Goal: Task Accomplishment & Management: Use online tool/utility

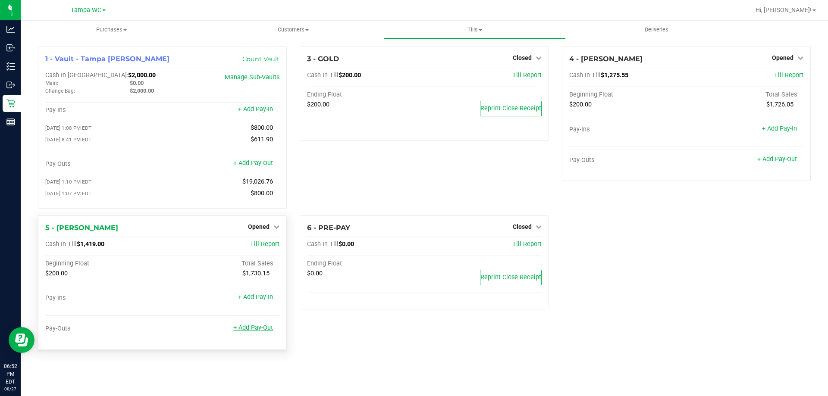
click at [260, 327] on link "+ Add Pay-Out" at bounding box center [253, 327] width 40 height 7
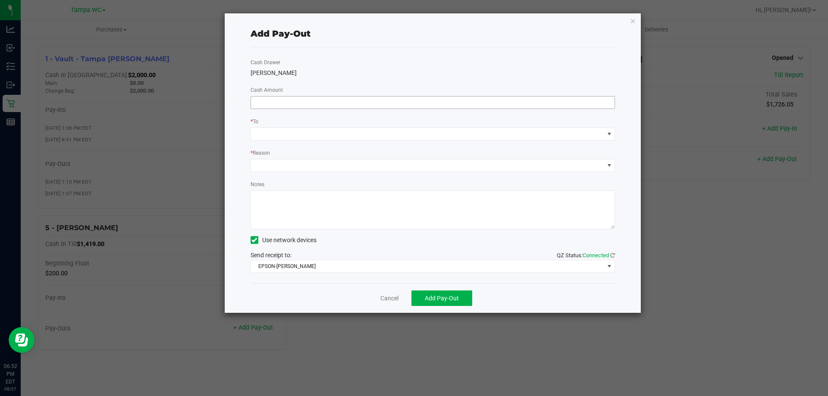
click at [380, 103] on input at bounding box center [433, 103] width 364 height 12
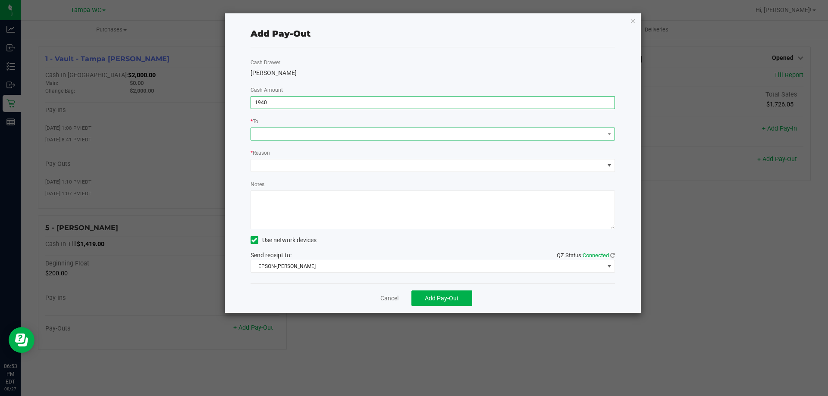
type input "$1,940.00"
click at [336, 128] on span at bounding box center [433, 134] width 365 height 13
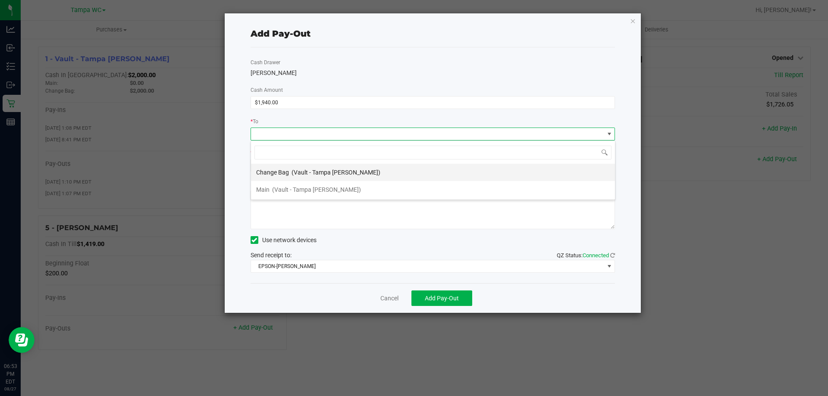
scroll to position [13, 364]
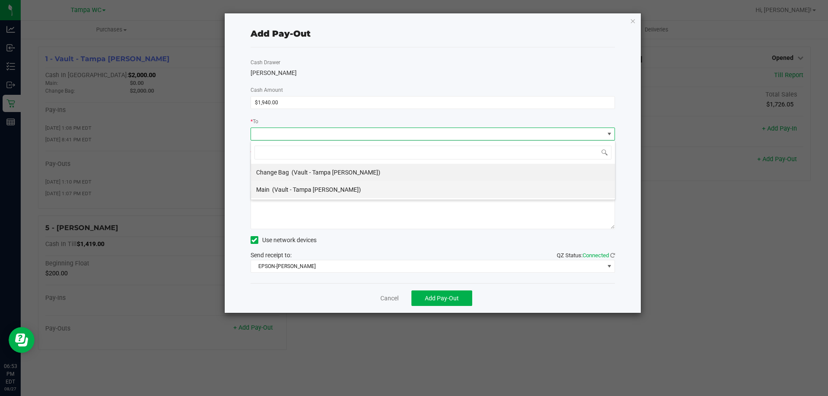
click at [297, 188] on span "(Vault - Tampa [PERSON_NAME])" at bounding box center [316, 189] width 89 height 7
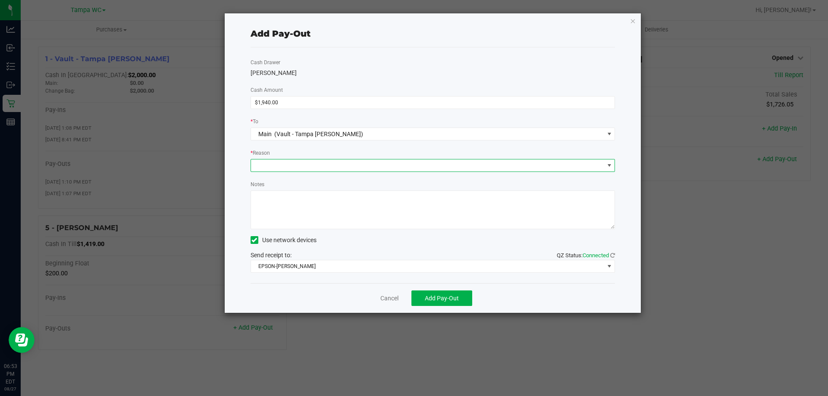
click at [310, 160] on span at bounding box center [427, 166] width 353 height 12
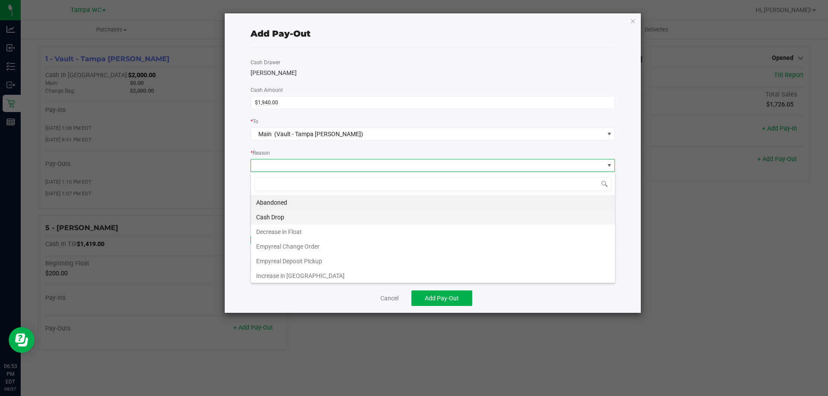
click at [300, 221] on li "Cash Drop" at bounding box center [433, 217] width 364 height 15
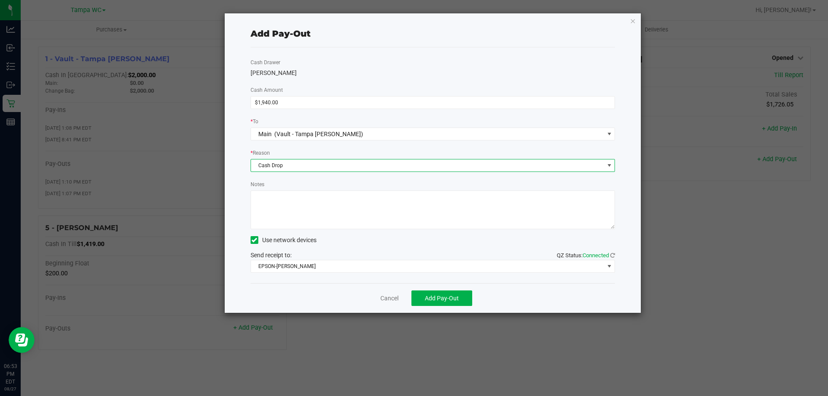
click at [313, 221] on textarea "Notes" at bounding box center [433, 210] width 365 height 39
type textarea "ZG"
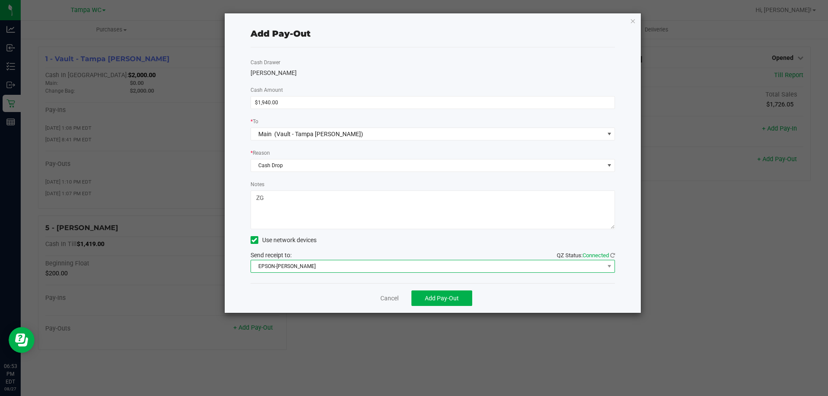
click at [323, 271] on span "EPSON-[PERSON_NAME]" at bounding box center [427, 266] width 353 height 12
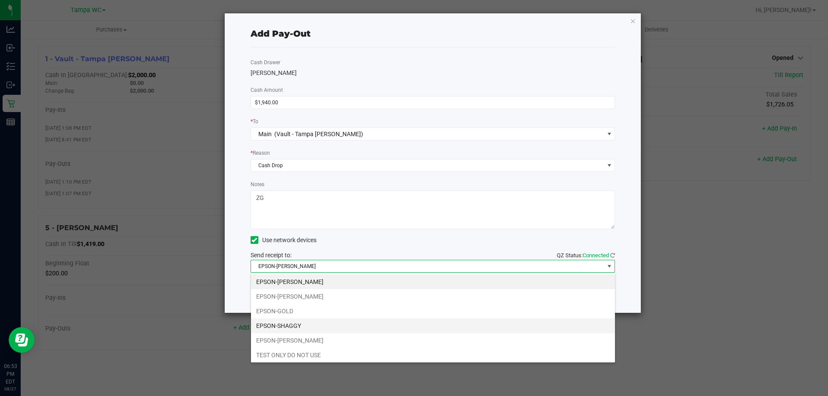
click at [311, 327] on li "EPSON-SHAGGY" at bounding box center [433, 326] width 364 height 15
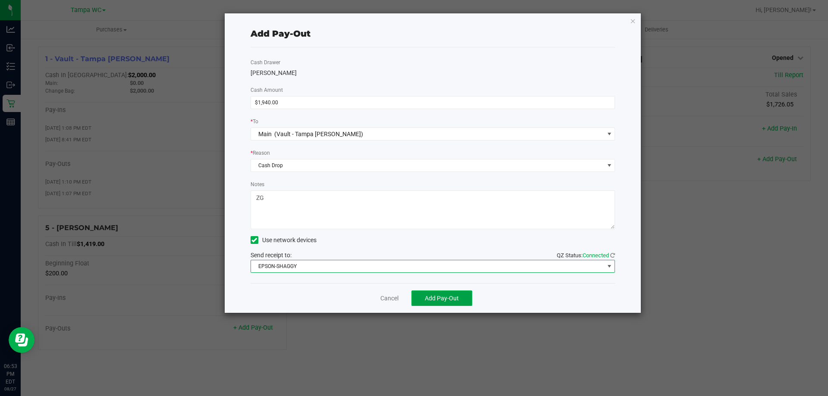
click at [443, 298] on span "Add Pay-Out" at bounding box center [442, 298] width 34 height 7
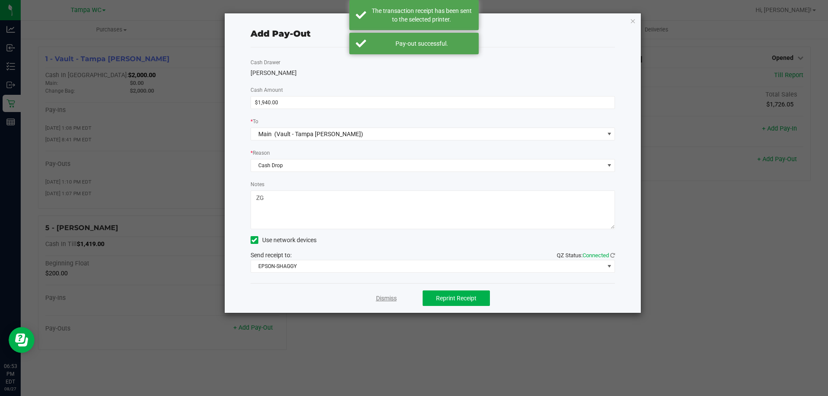
click at [394, 299] on link "Dismiss" at bounding box center [386, 298] width 21 height 9
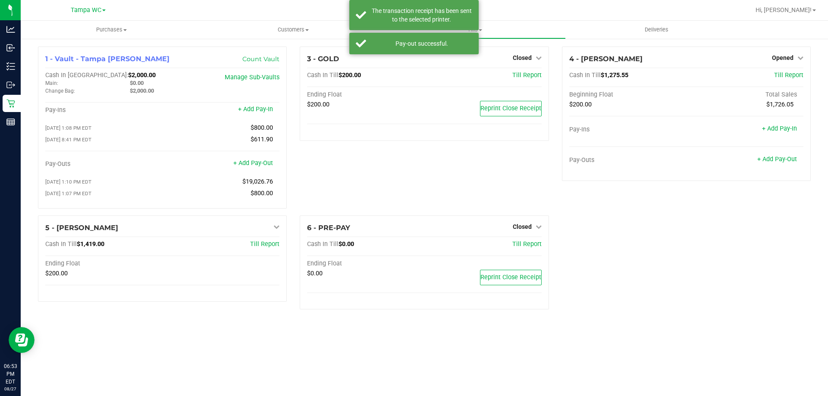
click at [624, 298] on div "1 - Vault - [GEOGRAPHIC_DATA] [PERSON_NAME] Count Vault Cash In Vault: $2,000.0…" at bounding box center [424, 182] width 786 height 270
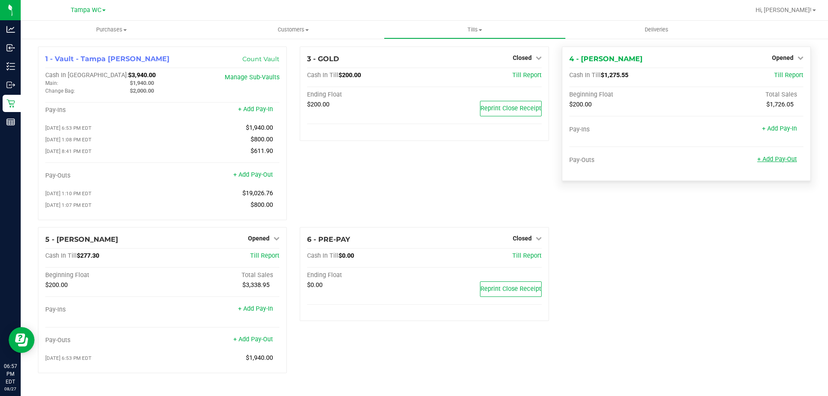
click at [771, 156] on link "+ Add Pay-Out" at bounding box center [777, 159] width 40 height 7
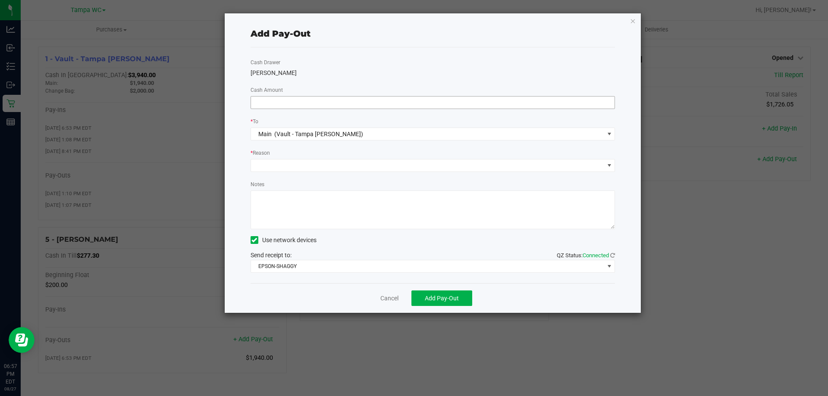
drag, startPoint x: 370, startPoint y: 94, endPoint x: 370, endPoint y: 100, distance: 6.5
click at [370, 94] on div "Cash Drawer [PERSON_NAME]-[PERSON_NAME] Amount * To Main (Vault - [GEOGRAPHIC_D…" at bounding box center [433, 165] width 365 height 236
click at [370, 102] on input at bounding box center [433, 103] width 364 height 12
type input "$1,430.00"
click at [337, 163] on span at bounding box center [427, 166] width 353 height 12
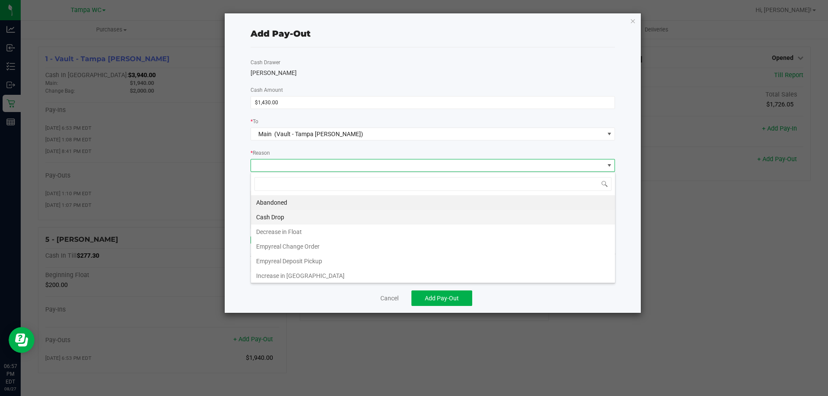
click at [312, 215] on li "Cash Drop" at bounding box center [433, 217] width 364 height 15
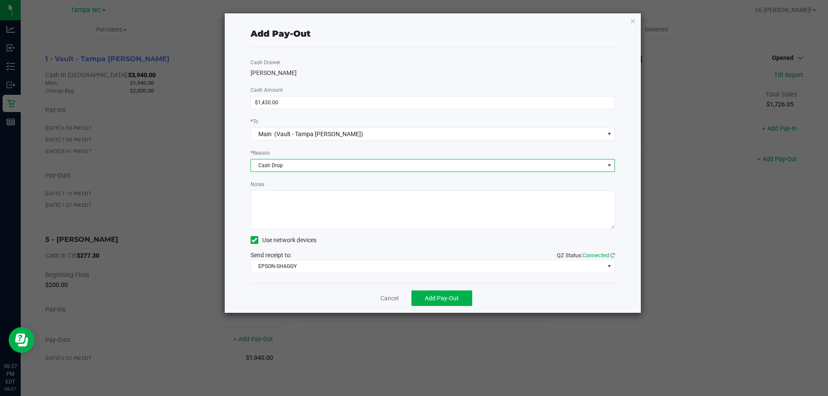
click at [321, 214] on textarea "Notes" at bounding box center [433, 210] width 365 height 39
type textarea "ZG"
click at [439, 292] on button "Add Pay-Out" at bounding box center [441, 299] width 61 height 16
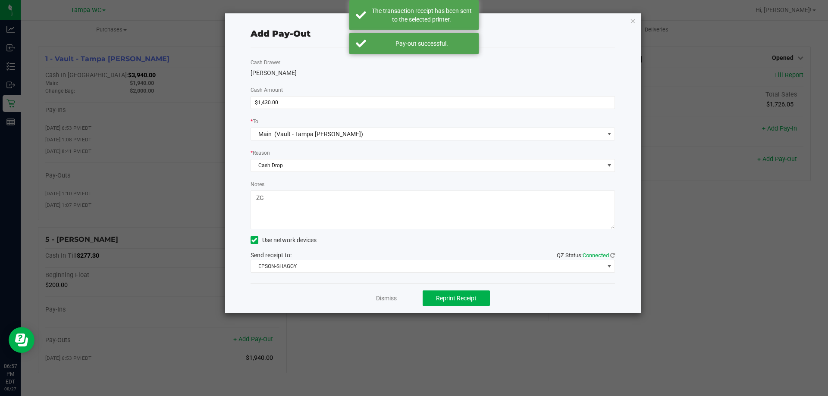
click at [382, 298] on link "Dismiss" at bounding box center [386, 298] width 21 height 9
